Goal: Transaction & Acquisition: Purchase product/service

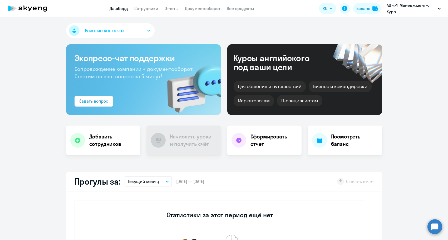
click at [355, 9] on button "Баланс" at bounding box center [368, 8] width 28 height 11
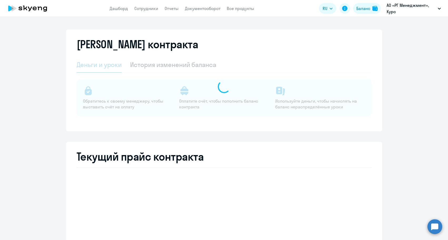
select select "english_adult_not_native_speaker"
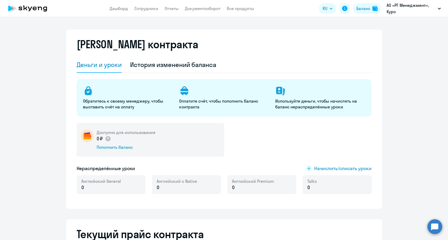
click at [114, 151] on div "Доступно для использования 0 ₽ Пополнить баланс" at bounding box center [151, 140] width 148 height 34
click at [114, 149] on div "Пополнить баланс" at bounding box center [126, 147] width 59 height 6
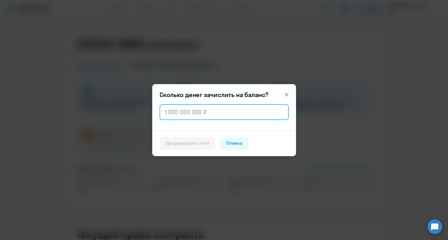
click at [180, 111] on input "text" at bounding box center [224, 112] width 129 height 16
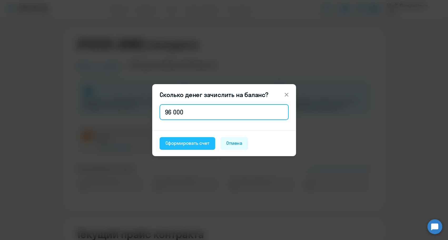
type input "96 000"
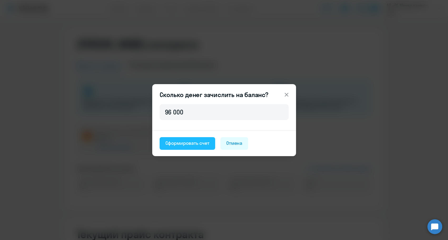
click at [172, 143] on div "Сформировать счет" at bounding box center [188, 143] width 44 height 7
